Goal: Information Seeking & Learning: Learn about a topic

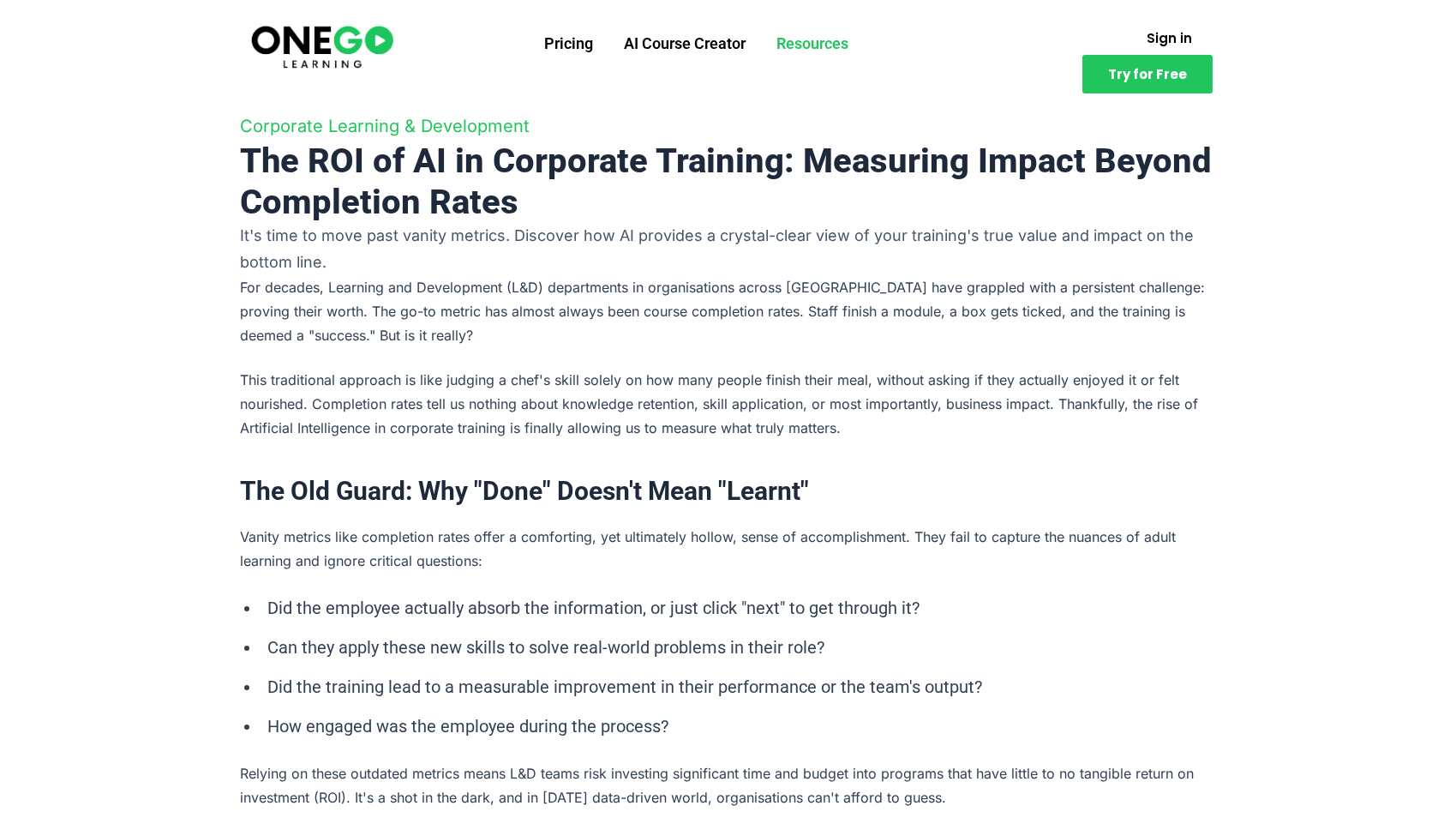
click at [830, 46] on link "Resources" at bounding box center [812, 43] width 103 height 45
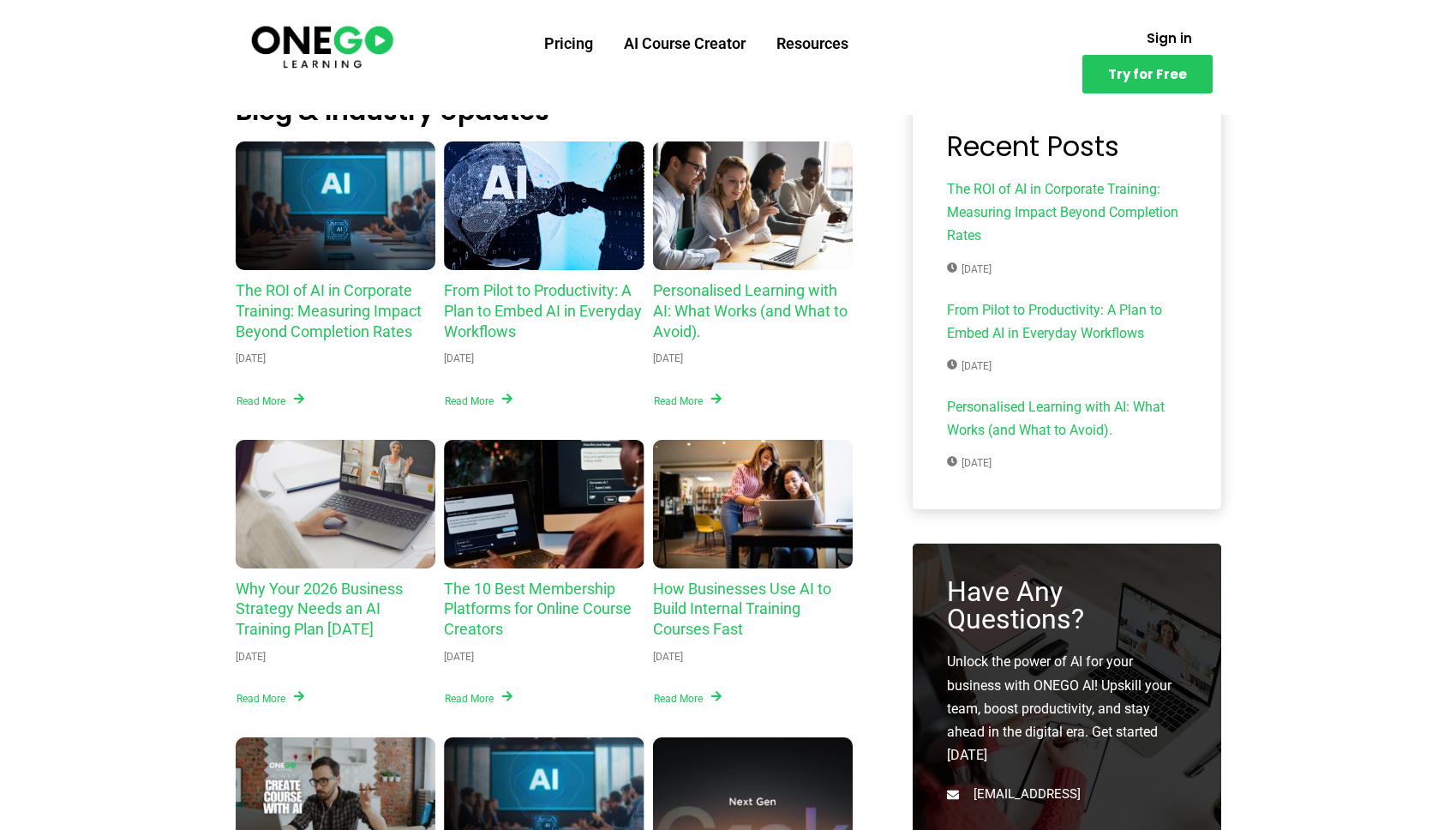
click at [541, 232] on div "From Pilot to Productivity: A Plan to Embed AI in Everyday Workflows" at bounding box center [544, 205] width 201 height 129
click at [795, 255] on div "Personalised Learning with AI: What Works (and What to Avoid)." at bounding box center [753, 205] width 201 height 129
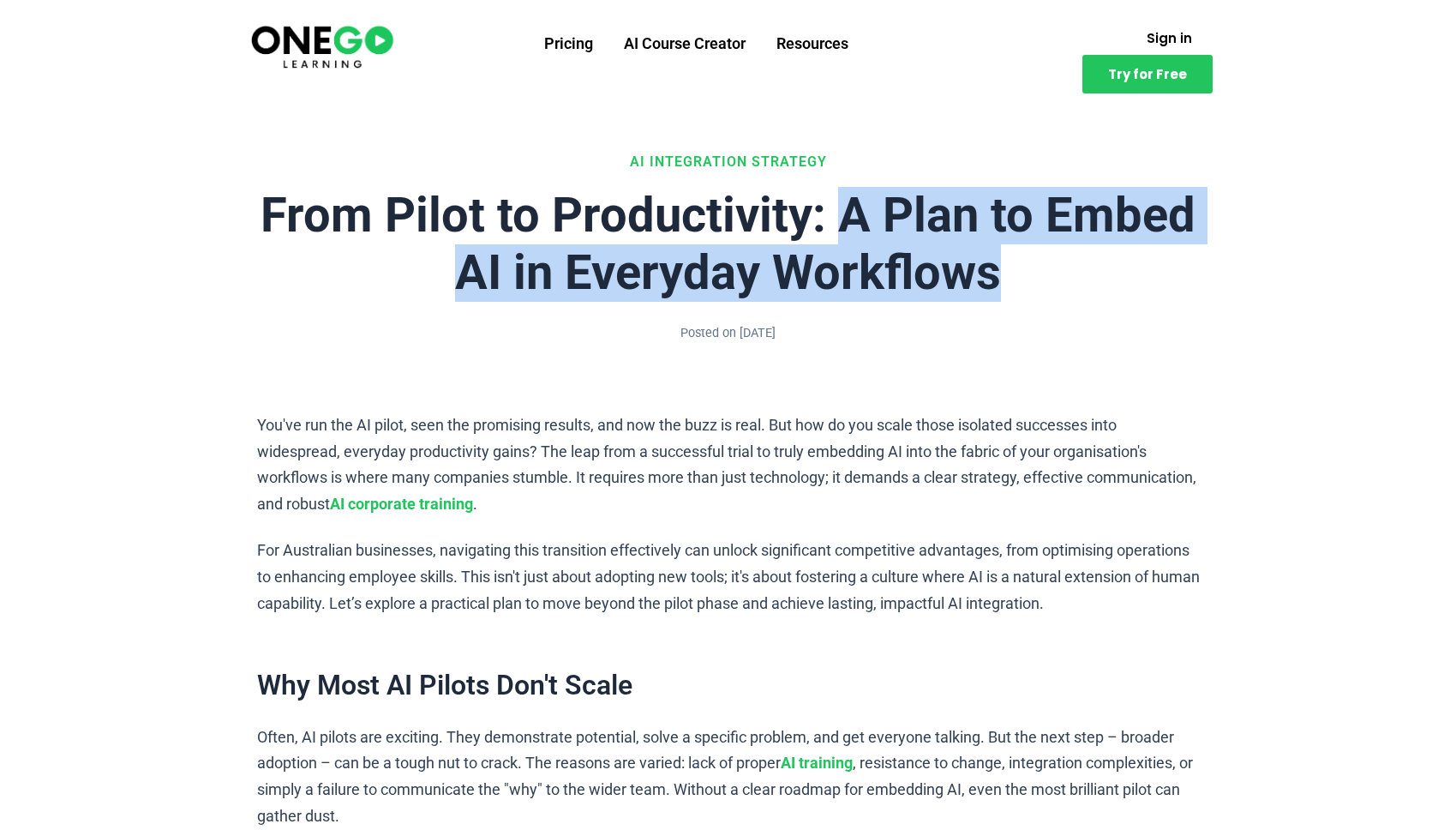
drag, startPoint x: 843, startPoint y: 215, endPoint x: 1162, endPoint y: 112, distance: 335.2
click at [1025, 260] on h1 "From Pilot to Productivity: A Plan to Embed AI in Everyday Workflows" at bounding box center [728, 245] width 942 height 115
copy h1 "A Plan to Embed AI in Everyday Workflows"
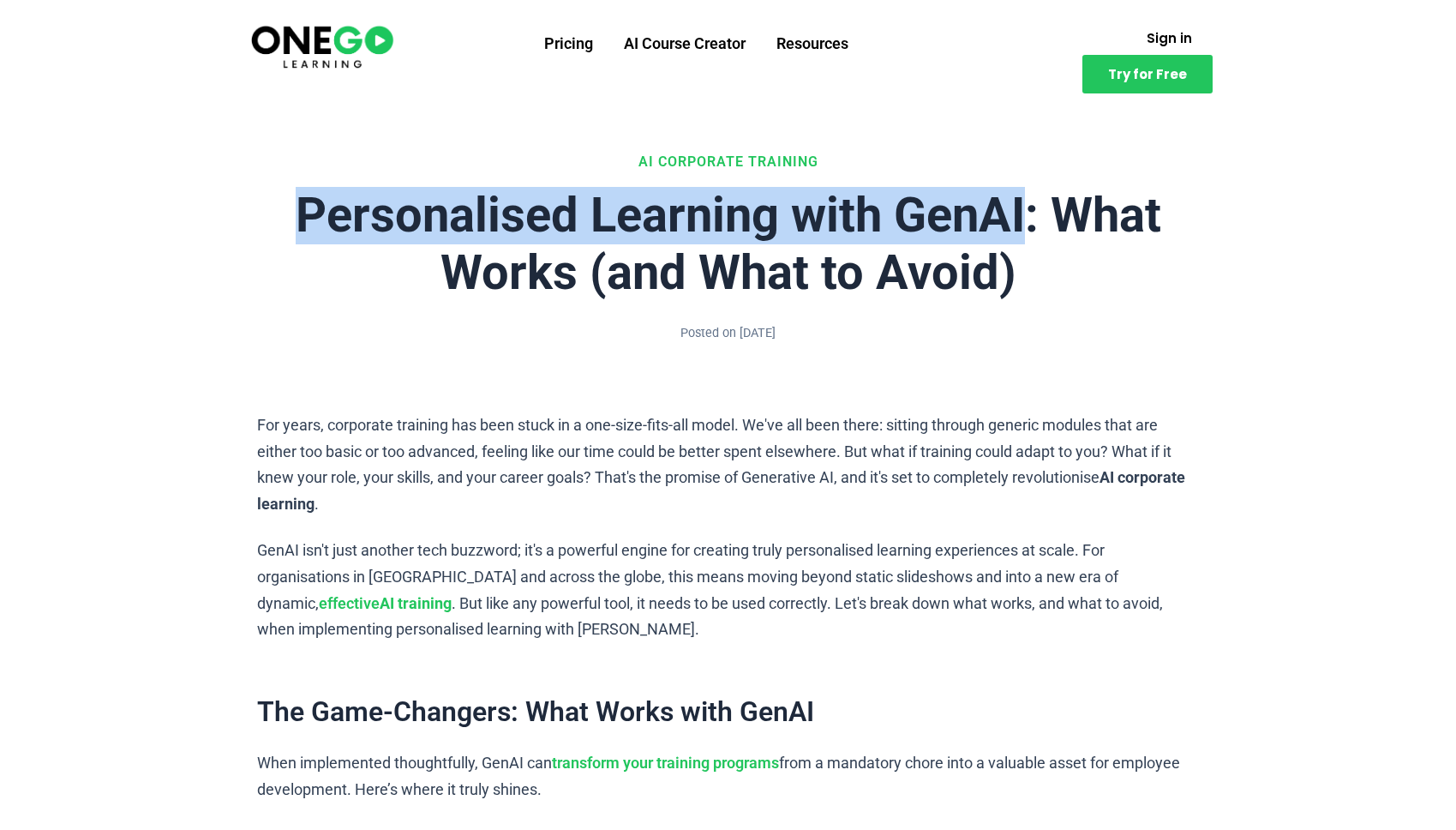
drag, startPoint x: 323, startPoint y: 214, endPoint x: 1021, endPoint y: 225, distance: 698.1
click at [1021, 225] on h1 "Personalised Learning with GenAI: What Works (and What to Avoid)" at bounding box center [728, 245] width 942 height 115
copy h1 "Personalised Learning with GenAI"
click at [684, 43] on link "AI Course Creator" at bounding box center [684, 43] width 152 height 45
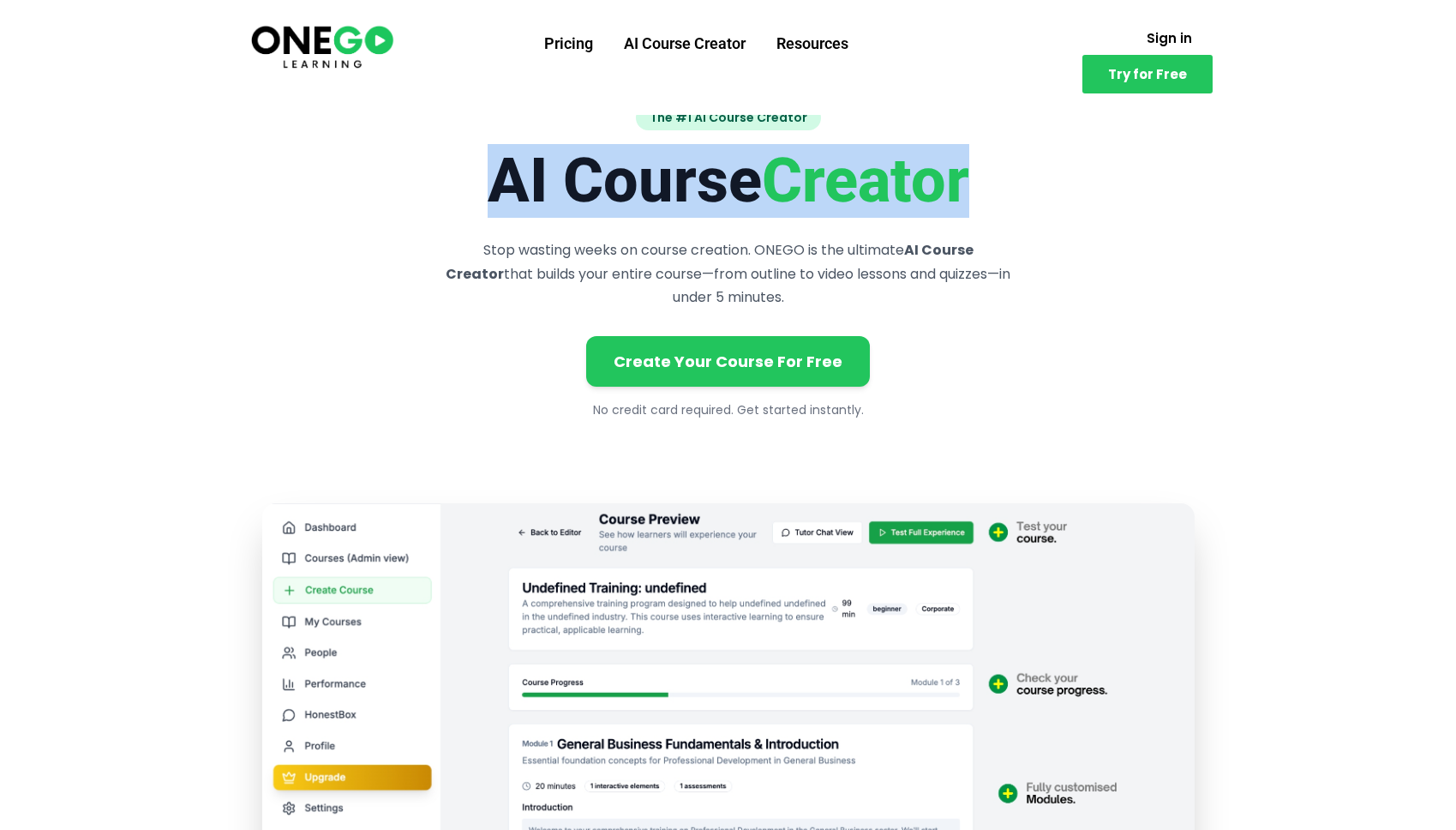
drag, startPoint x: 469, startPoint y: 189, endPoint x: 1109, endPoint y: 127, distance: 643.0
click at [1023, 185] on h1 "AI Course Creator" at bounding box center [728, 181] width 932 height 74
copy h1 "AI Course Creator"
